Goal: Information Seeking & Learning: Check status

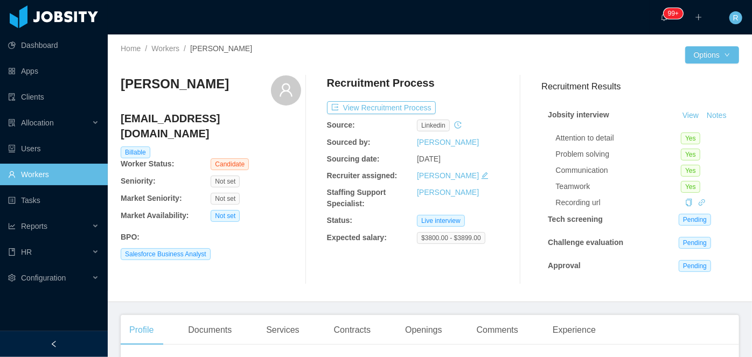
click at [48, 174] on link "Workers" at bounding box center [53, 175] width 91 height 22
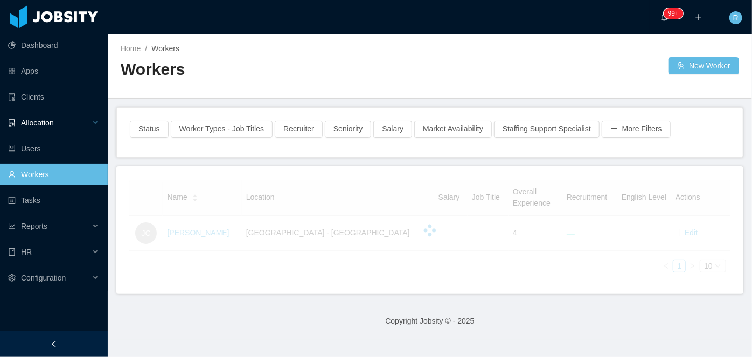
click at [49, 130] on div "Allocation" at bounding box center [54, 123] width 108 height 22
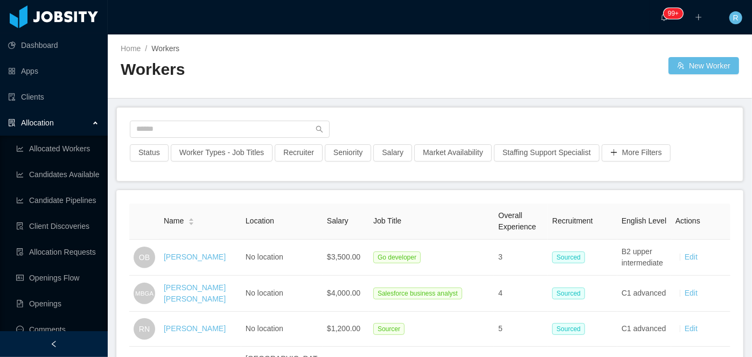
click at [53, 119] on span "Allocation" at bounding box center [37, 123] width 33 height 9
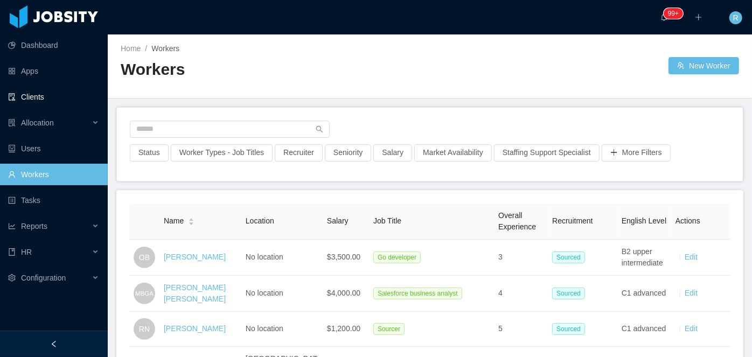
click at [47, 97] on link "Clients" at bounding box center [53, 97] width 91 height 22
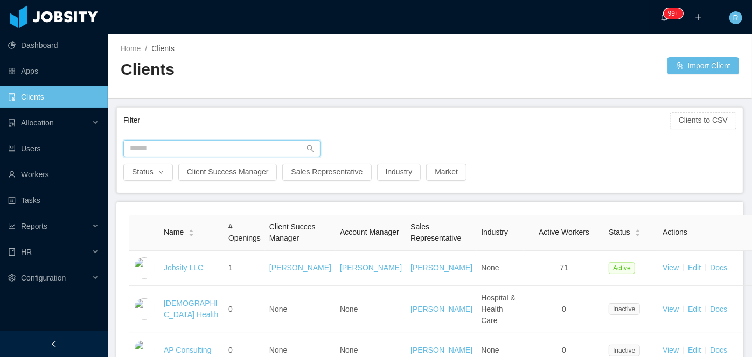
click at [188, 150] on input "text" at bounding box center [221, 148] width 197 height 17
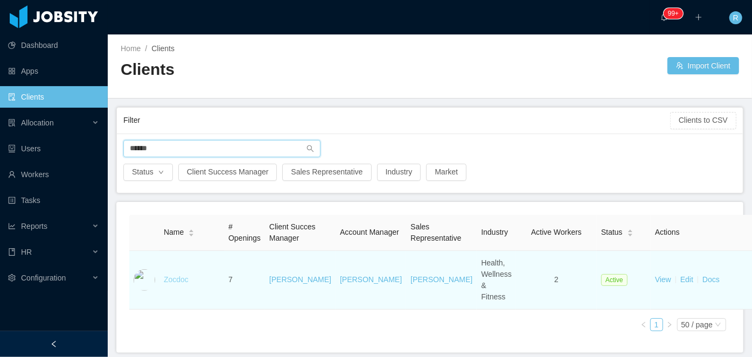
type input "******"
click at [172, 284] on link "Zocdoc" at bounding box center [176, 279] width 25 height 9
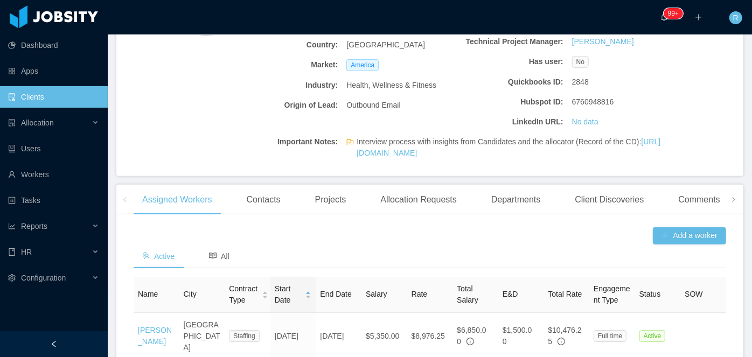
scroll to position [196, 0]
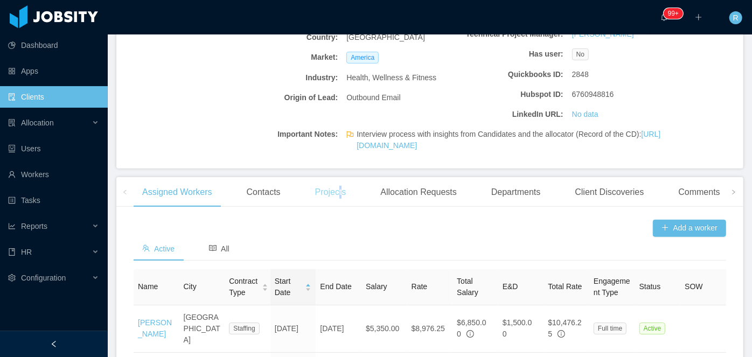
click at [338, 204] on div "Projects" at bounding box center [330, 192] width 48 height 30
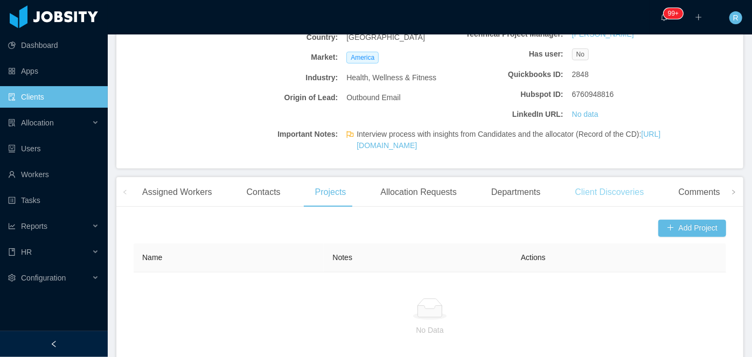
click at [631, 204] on div "Client Discoveries" at bounding box center [609, 192] width 86 height 30
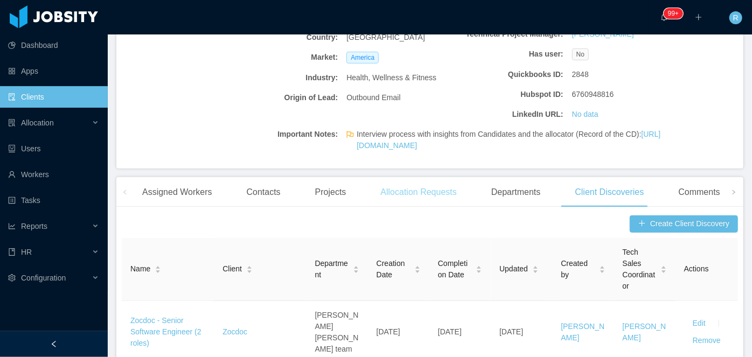
click at [415, 207] on div "Allocation Requests" at bounding box center [418, 192] width 93 height 30
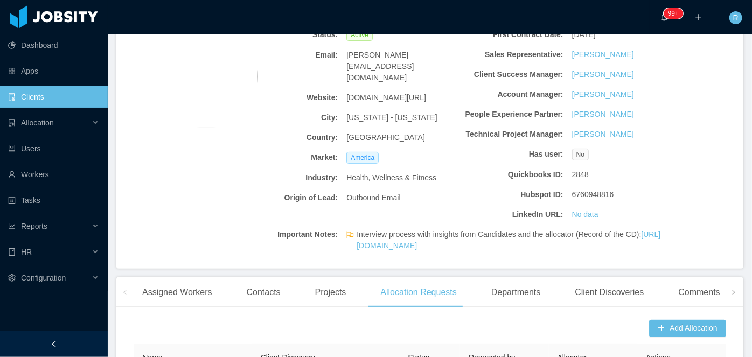
scroll to position [147, 0]
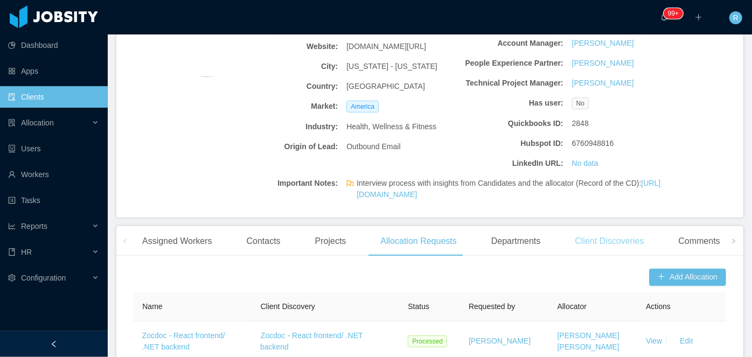
click at [628, 241] on div "Client Discoveries" at bounding box center [609, 241] width 86 height 30
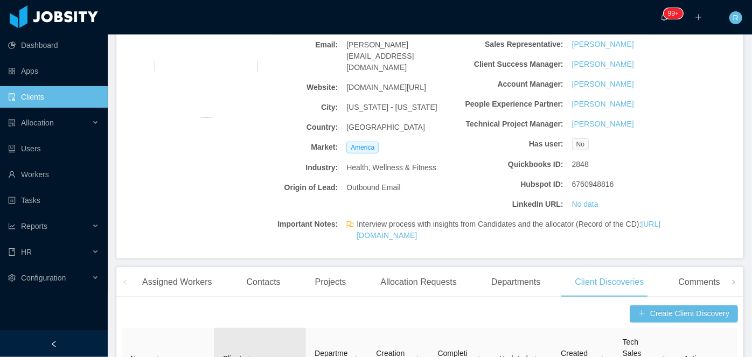
scroll to position [97, 0]
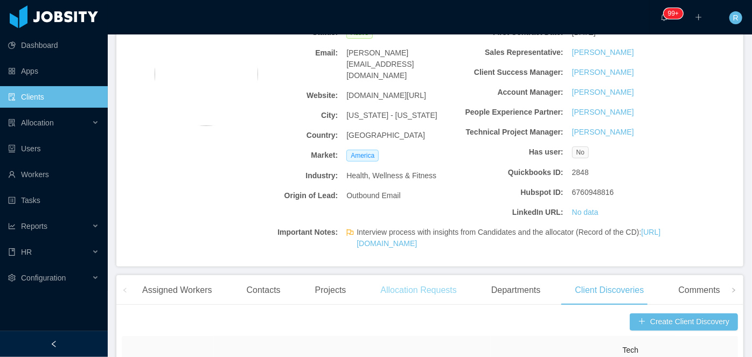
click at [431, 305] on div "Allocation Requests" at bounding box center [418, 290] width 93 height 30
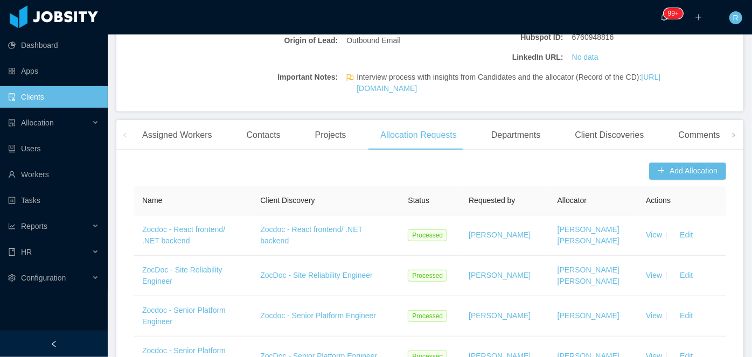
scroll to position [175, 0]
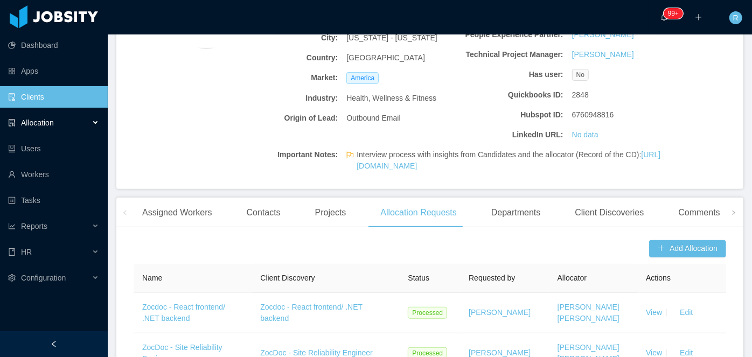
click at [46, 119] on span "Allocation" at bounding box center [37, 123] width 33 height 9
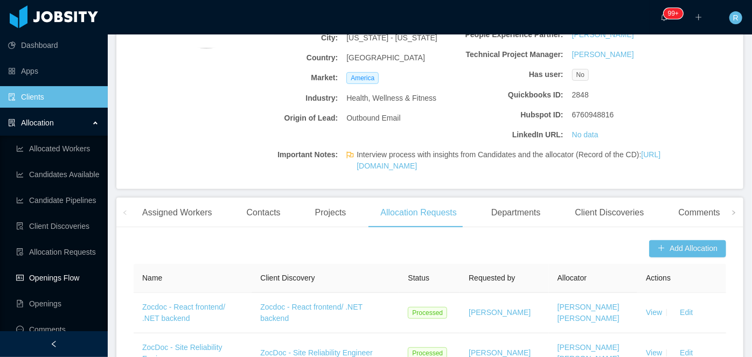
click at [69, 288] on link "Openings Flow" at bounding box center [57, 278] width 83 height 22
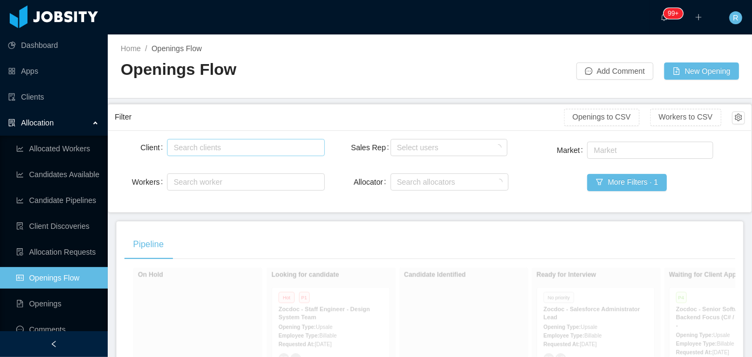
click at [231, 148] on div "Search clients" at bounding box center [243, 147] width 140 height 11
type input "******"
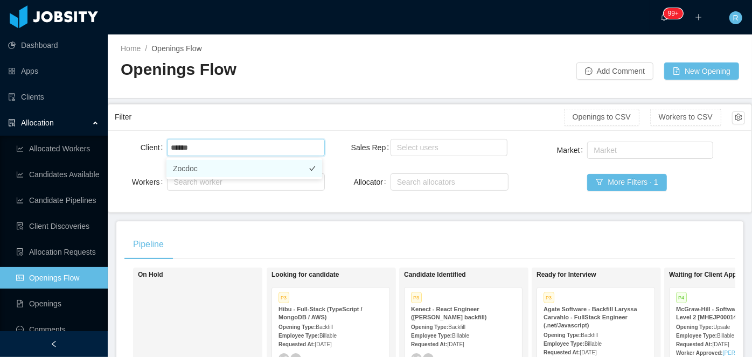
click at [229, 162] on li "Zocdoc" at bounding box center [244, 168] width 156 height 17
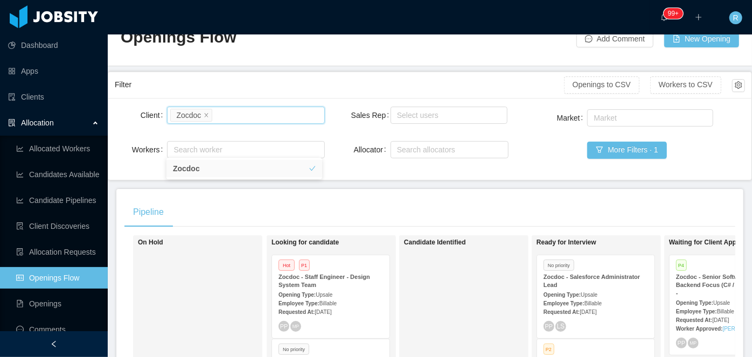
scroll to position [97, 0]
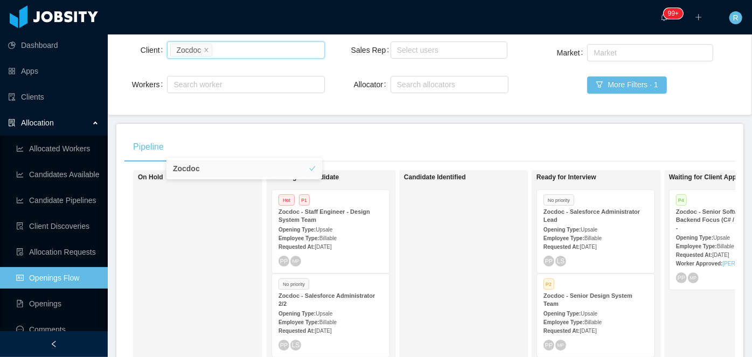
click at [227, 223] on div "On Hold" at bounding box center [213, 326] width 151 height 303
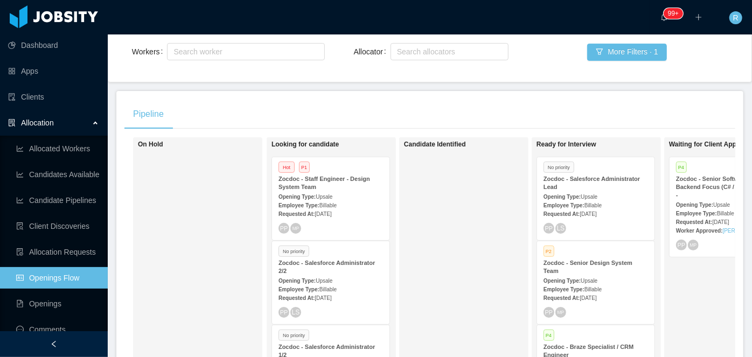
scroll to position [196, 0]
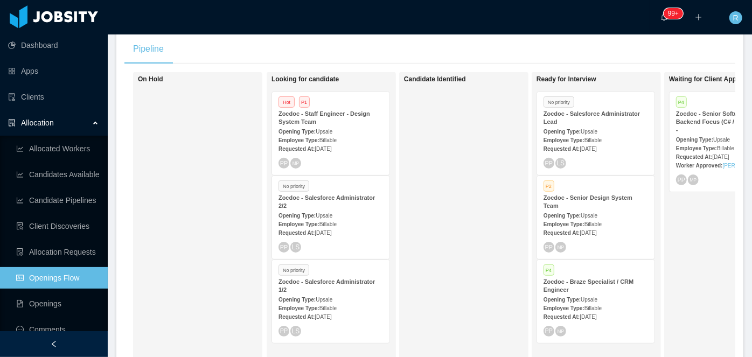
click at [313, 302] on div "Employee Type: Billable" at bounding box center [330, 307] width 105 height 11
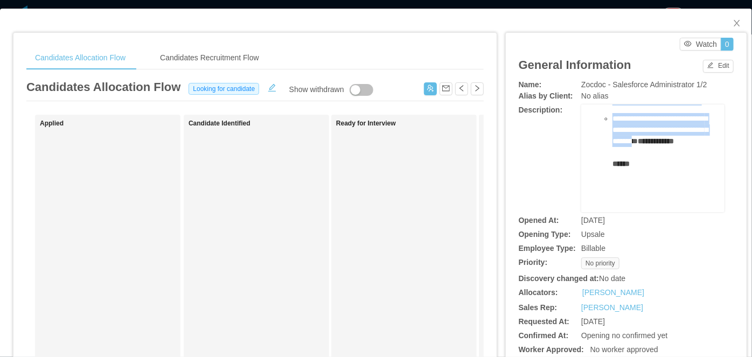
drag, startPoint x: 597, startPoint y: 165, endPoint x: 671, endPoint y: 121, distance: 86.3
copy ul "**********"
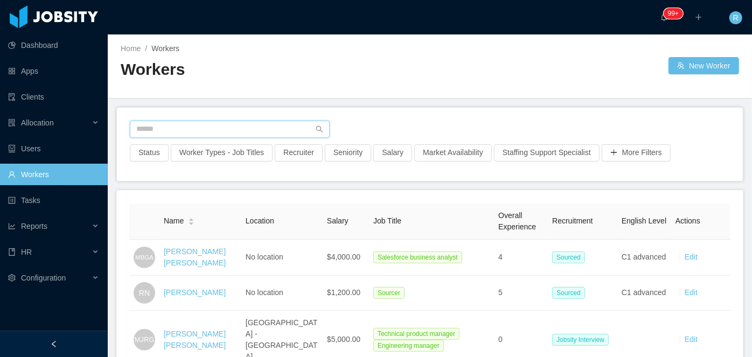
click at [259, 127] on input "text" at bounding box center [230, 129] width 200 height 17
paste input "**********"
type input "**********"
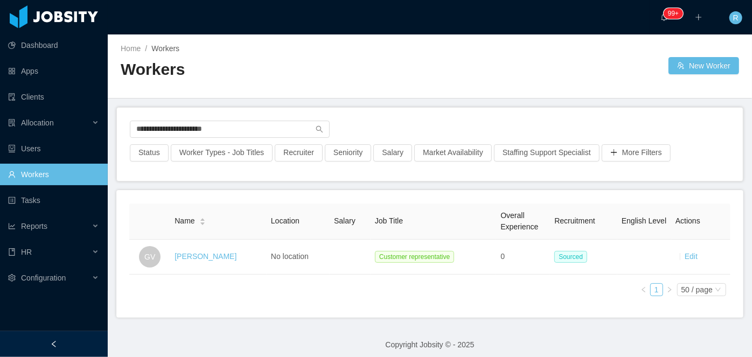
click at [220, 254] on link "[PERSON_NAME]" at bounding box center [206, 256] width 62 height 9
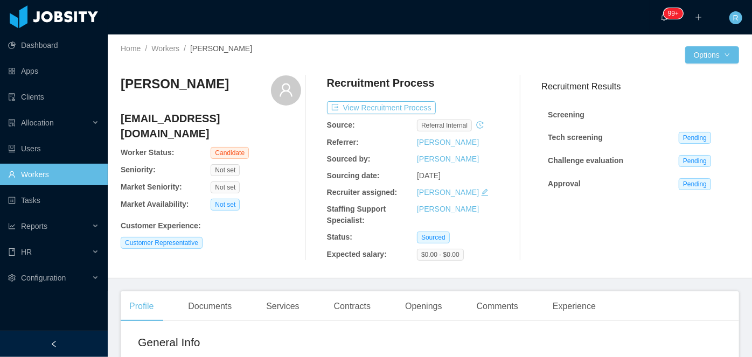
click at [60, 173] on link "Workers" at bounding box center [53, 175] width 91 height 22
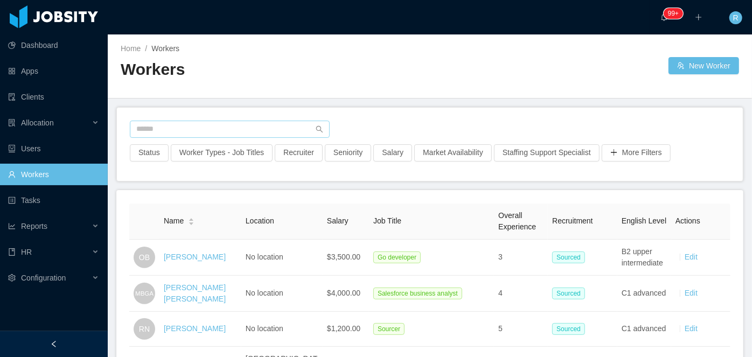
click at [227, 119] on div "Status Worker Types - Job Titles Recruiter Seniority Salary Market Availability…" at bounding box center [430, 144] width 626 height 73
click at [233, 126] on input "text" at bounding box center [230, 129] width 200 height 17
paste input "**********"
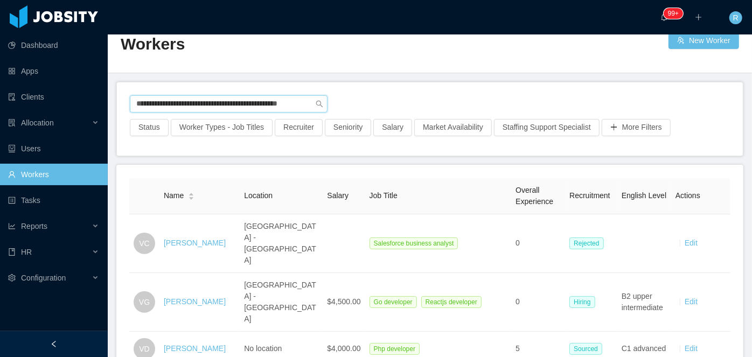
scroll to position [48, 0]
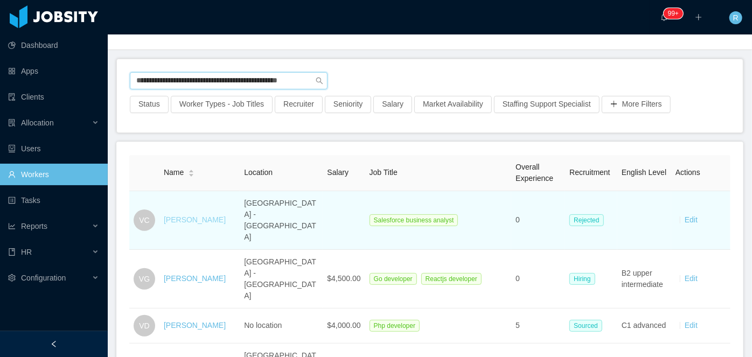
type input "**********"
click at [189, 215] on link "[PERSON_NAME]" at bounding box center [195, 219] width 62 height 9
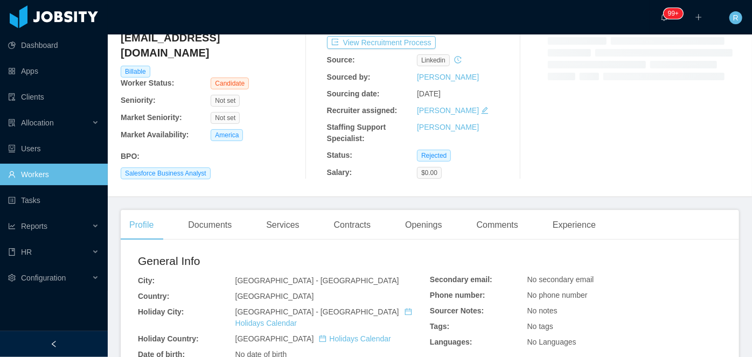
scroll to position [147, 0]
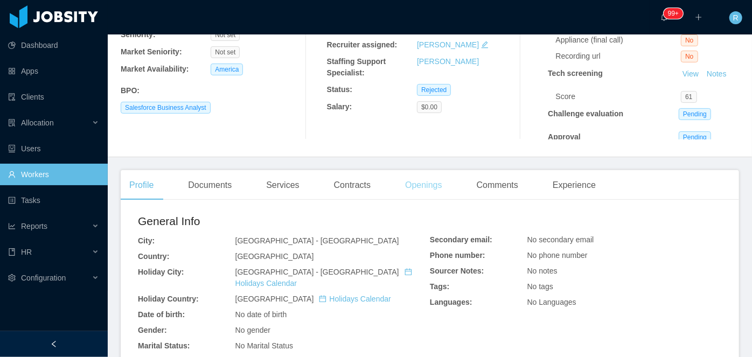
click at [431, 183] on div "Openings" at bounding box center [423, 185] width 54 height 30
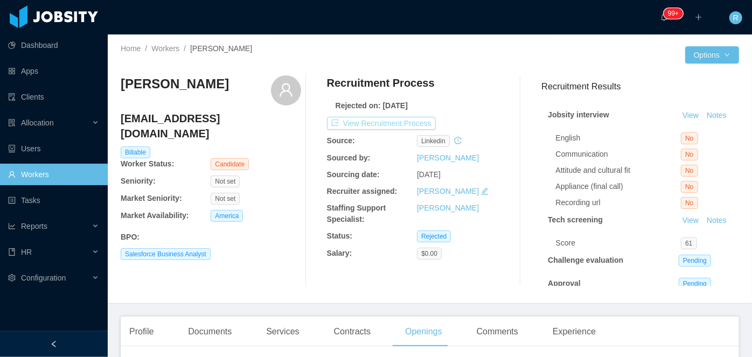
click at [399, 119] on button "View Recruitment Process" at bounding box center [381, 123] width 109 height 13
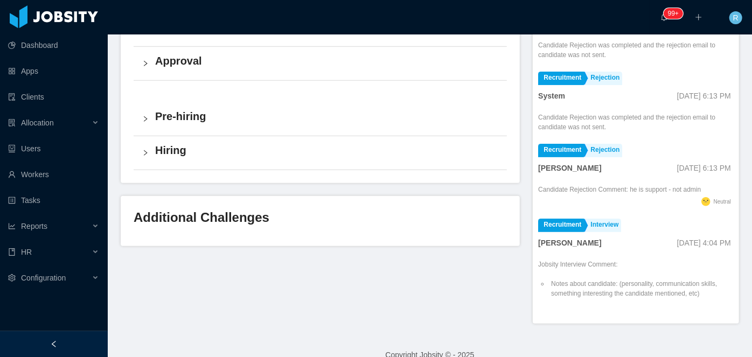
scroll to position [389, 0]
